Goal: Task Accomplishment & Management: Use online tool/utility

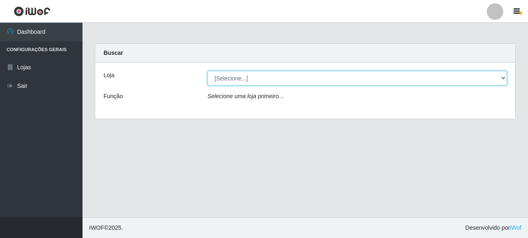
click at [233, 80] on select "[Selecione...] Supermercado Queiroz - [GEOGRAPHIC_DATA]" at bounding box center [358, 78] width 300 height 14
select select "496"
click at [208, 71] on select "[Selecione...] Supermercado Queiroz - [GEOGRAPHIC_DATA]" at bounding box center [358, 78] width 300 height 14
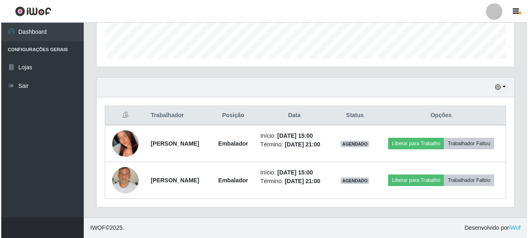
scroll to position [249, 0]
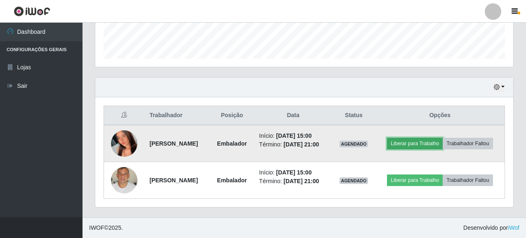
click at [431, 138] on button "Liberar para Trabalho" at bounding box center [415, 144] width 56 height 12
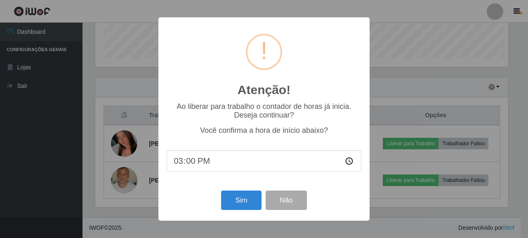
scroll to position [171, 413]
click at [246, 201] on button "Sim" at bounding box center [241, 200] width 40 height 19
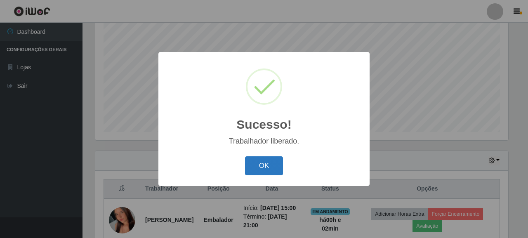
click at [261, 166] on button "OK" at bounding box center [264, 165] width 38 height 19
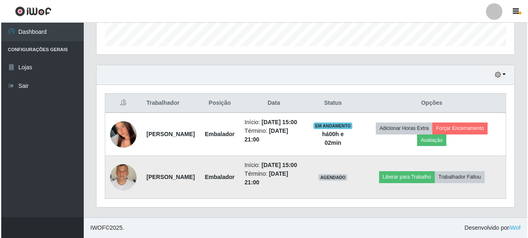
scroll to position [266, 0]
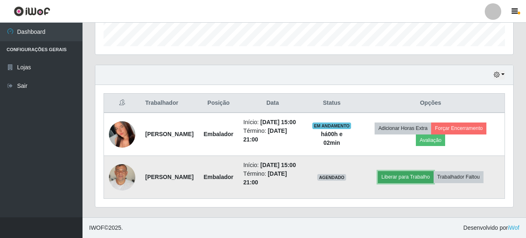
click at [418, 175] on button "Liberar para Trabalho" at bounding box center [406, 177] width 56 height 12
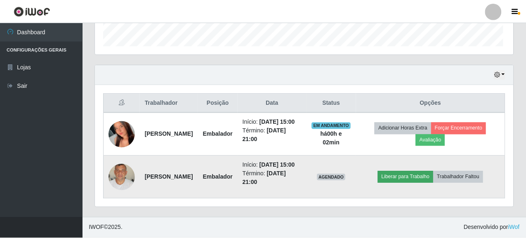
scroll to position [171, 413]
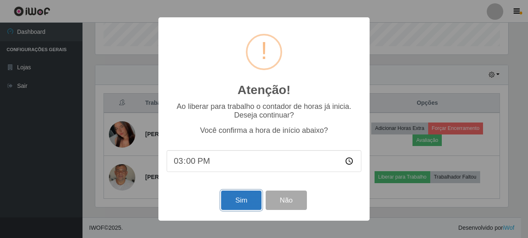
click at [242, 201] on button "Sim" at bounding box center [241, 200] width 40 height 19
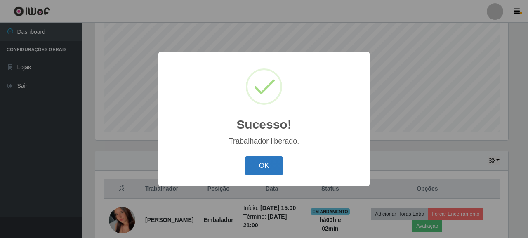
click at [263, 172] on button "OK" at bounding box center [264, 165] width 38 height 19
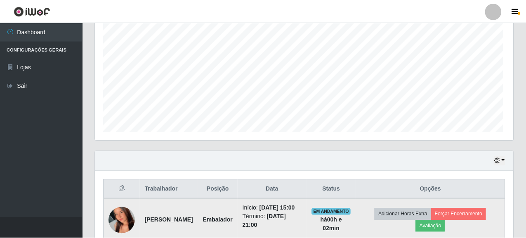
scroll to position [171, 418]
